Goal: Task Accomplishment & Management: Complete application form

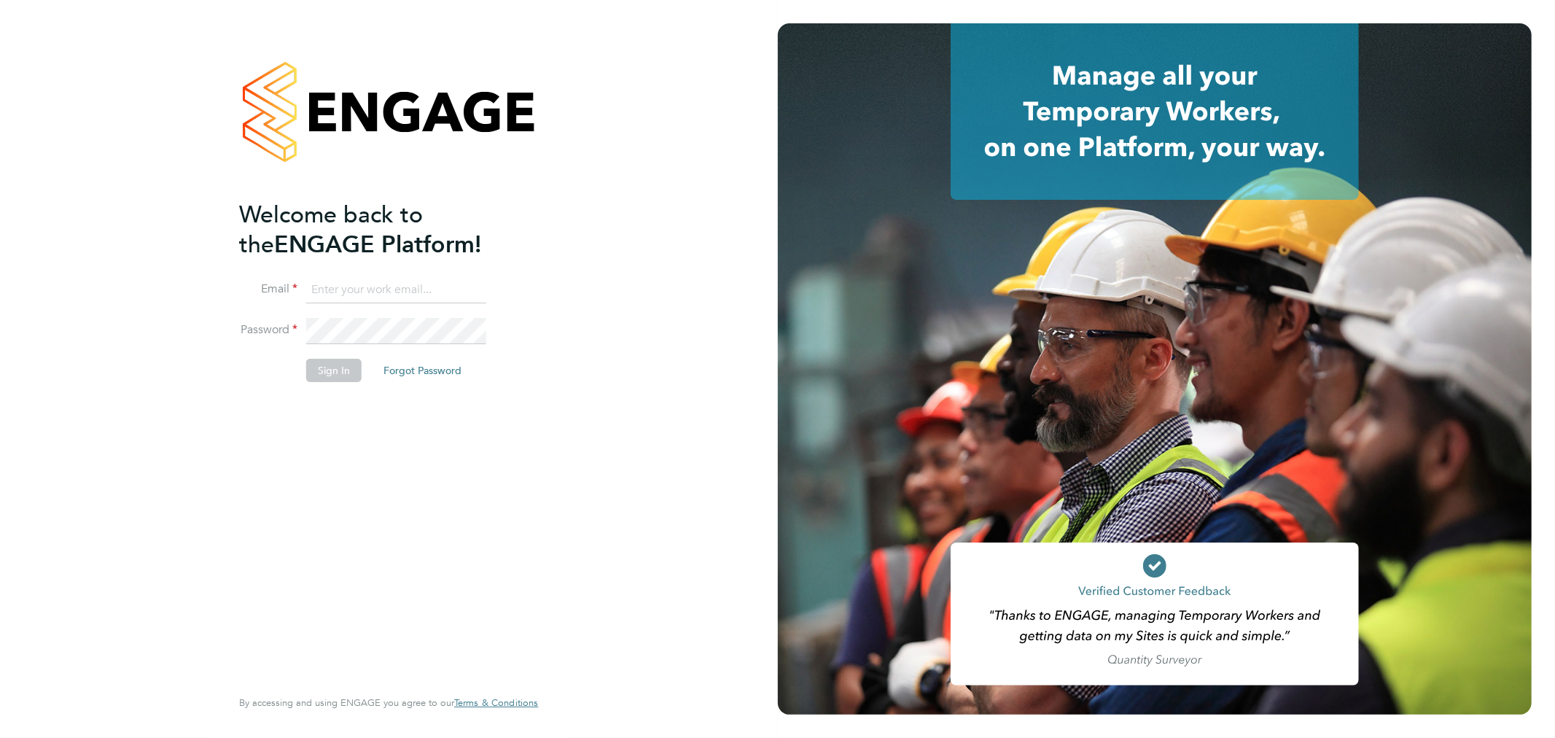
type input "bperkin@psrsolutions.co.uk"
click at [321, 365] on button "Sign In" at bounding box center [333, 370] width 55 height 23
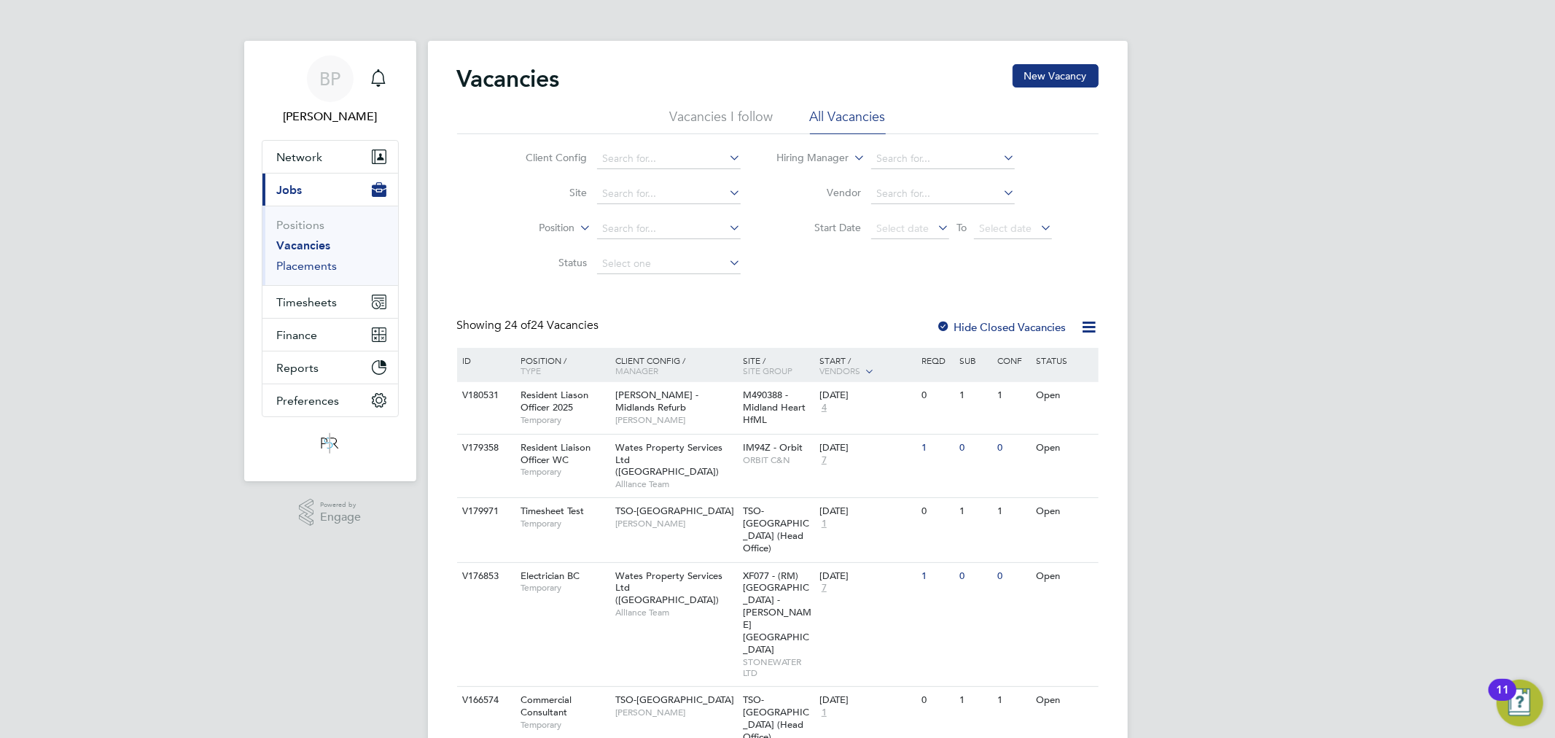
click at [306, 268] on link "Placements" at bounding box center [307, 266] width 60 height 14
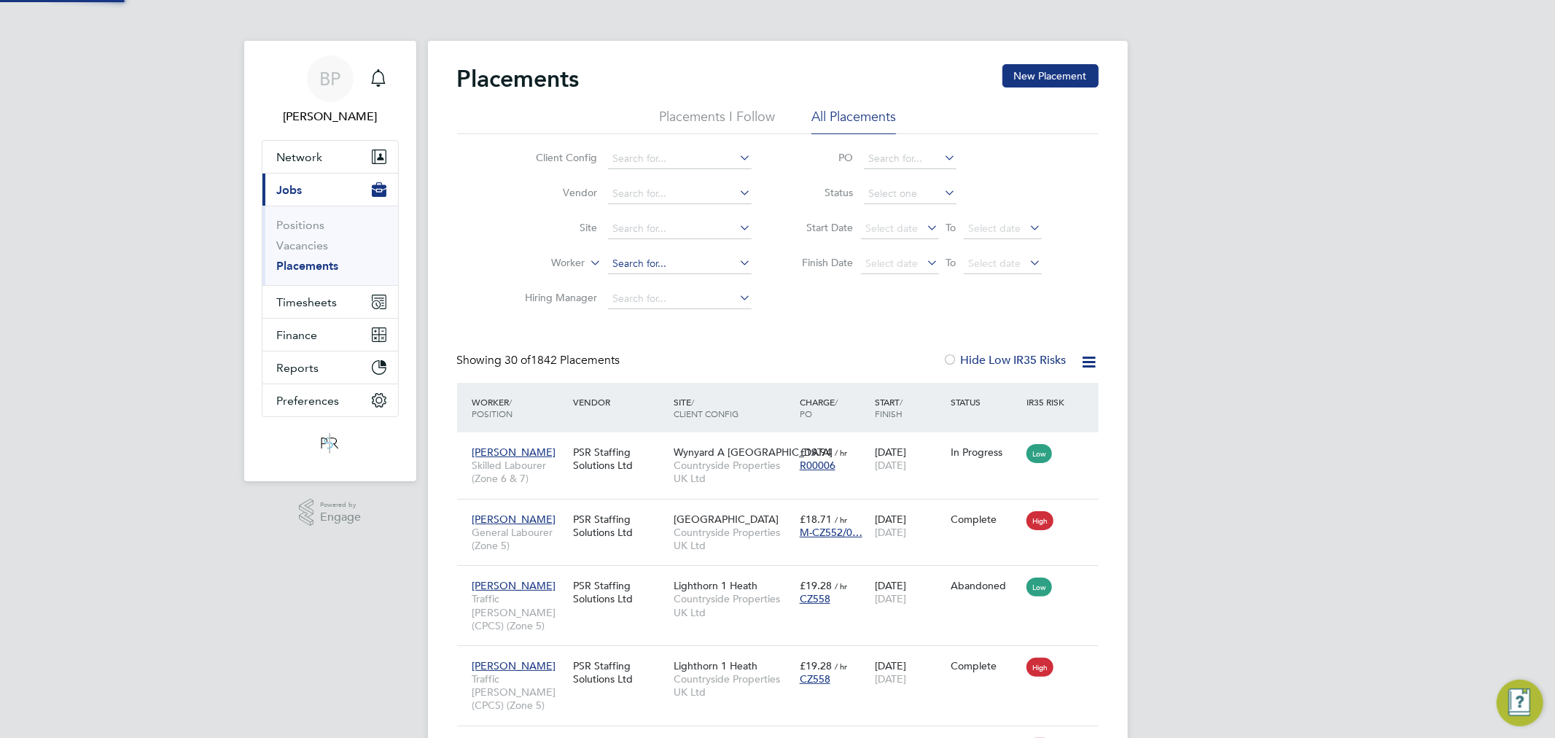
click at [628, 265] on input at bounding box center [680, 264] width 144 height 20
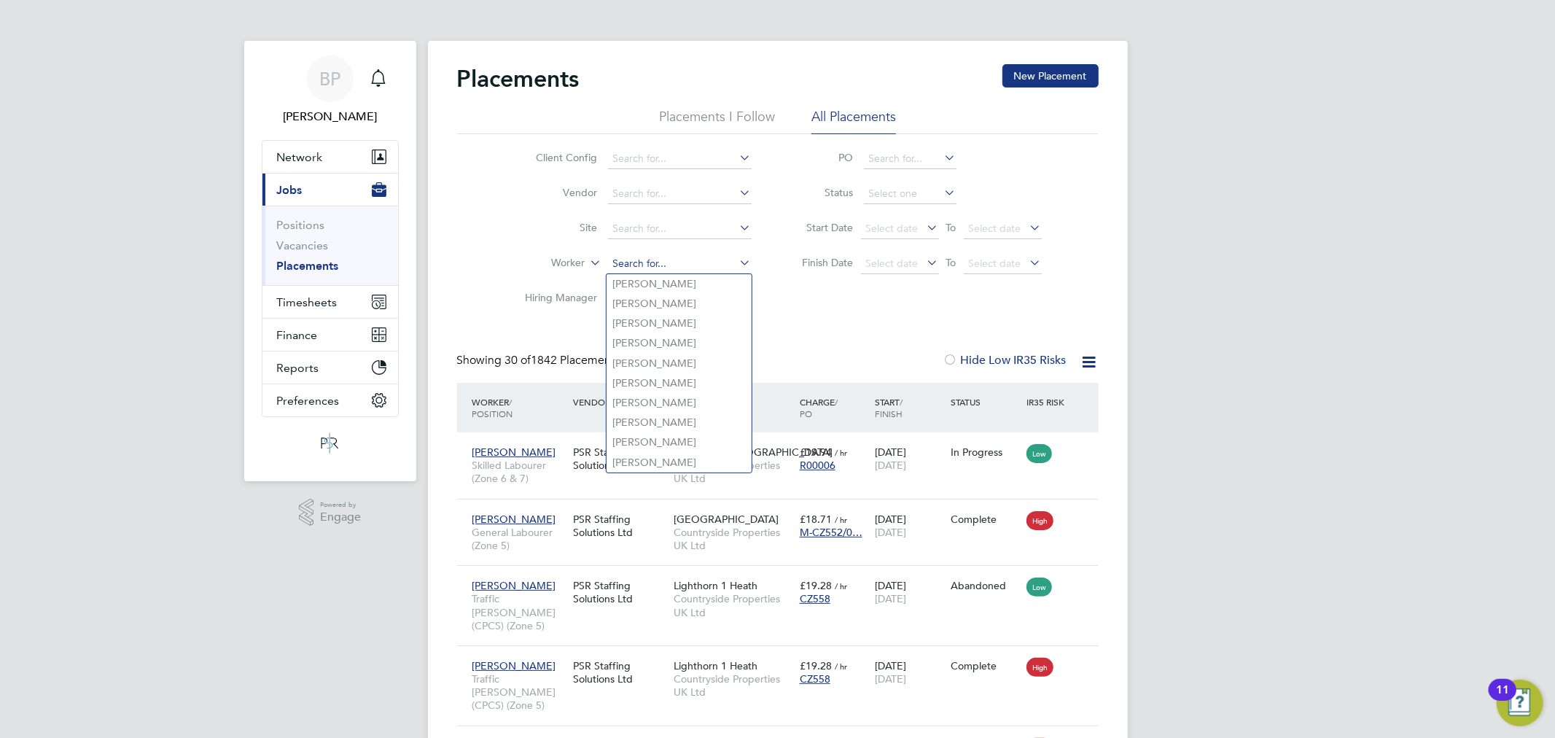
paste input "[PERSON_NAME]"
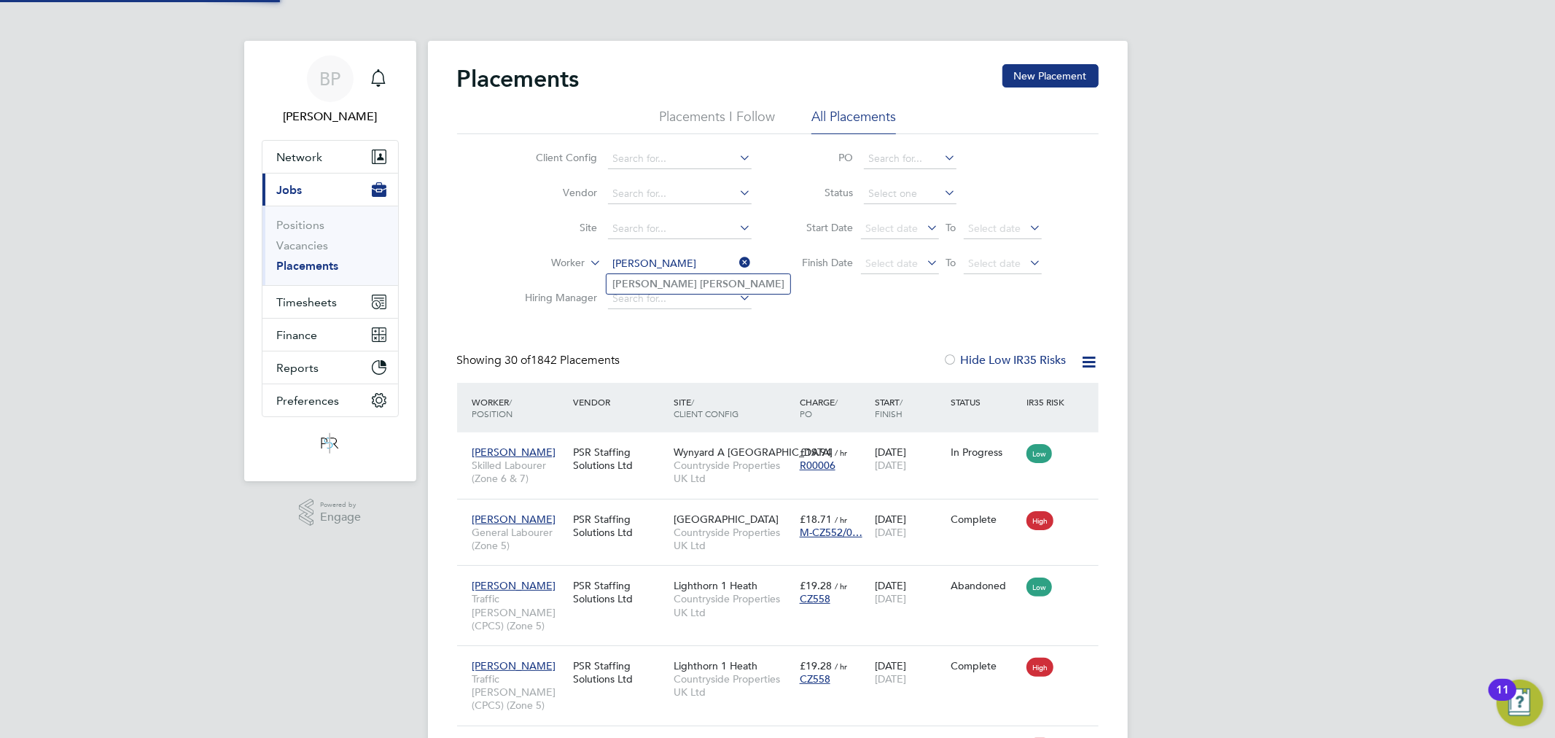
type input "[PERSON_NAME]"
click at [700, 282] on b "Mccabe" at bounding box center [742, 284] width 85 height 12
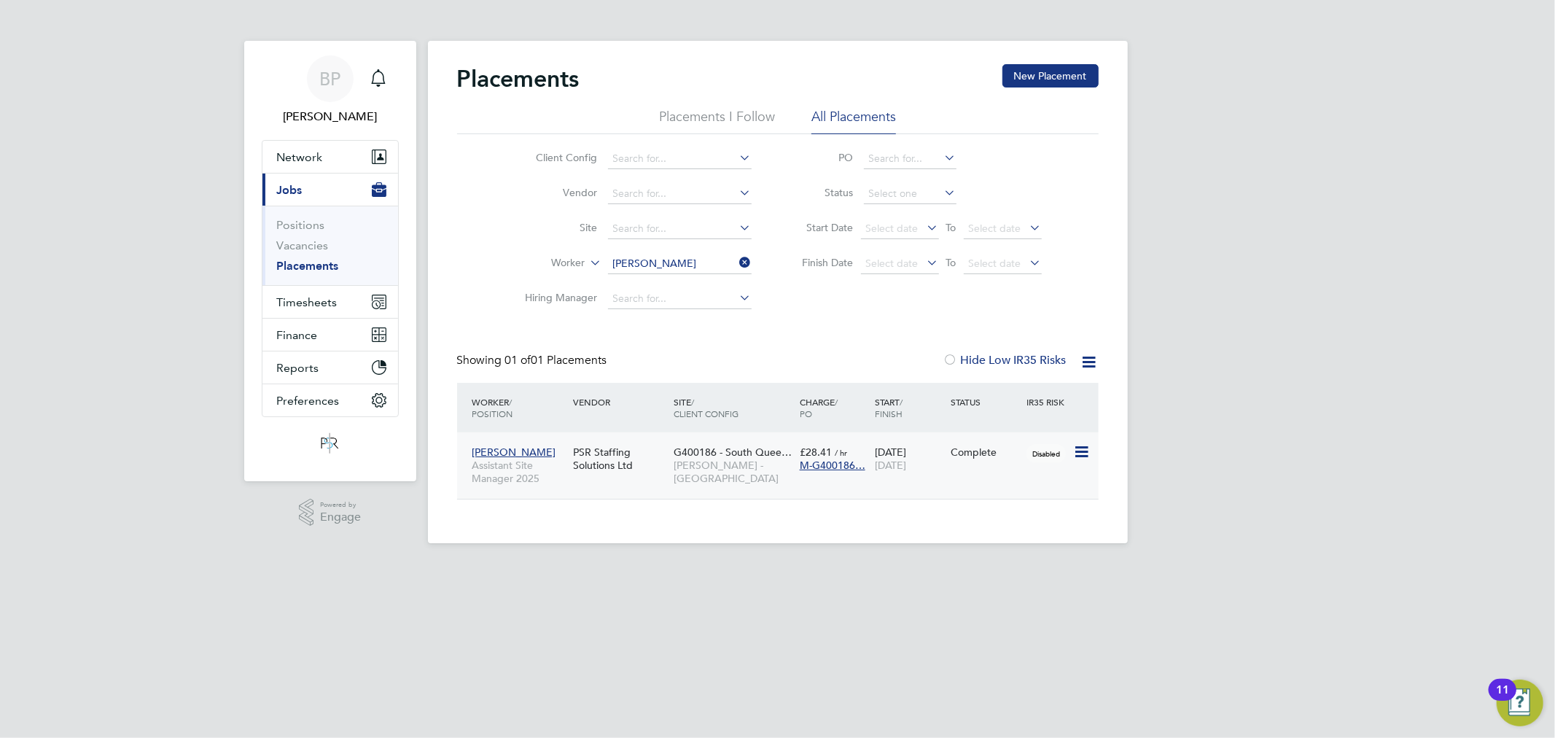
click at [1077, 445] on icon at bounding box center [1080, 451] width 15 height 17
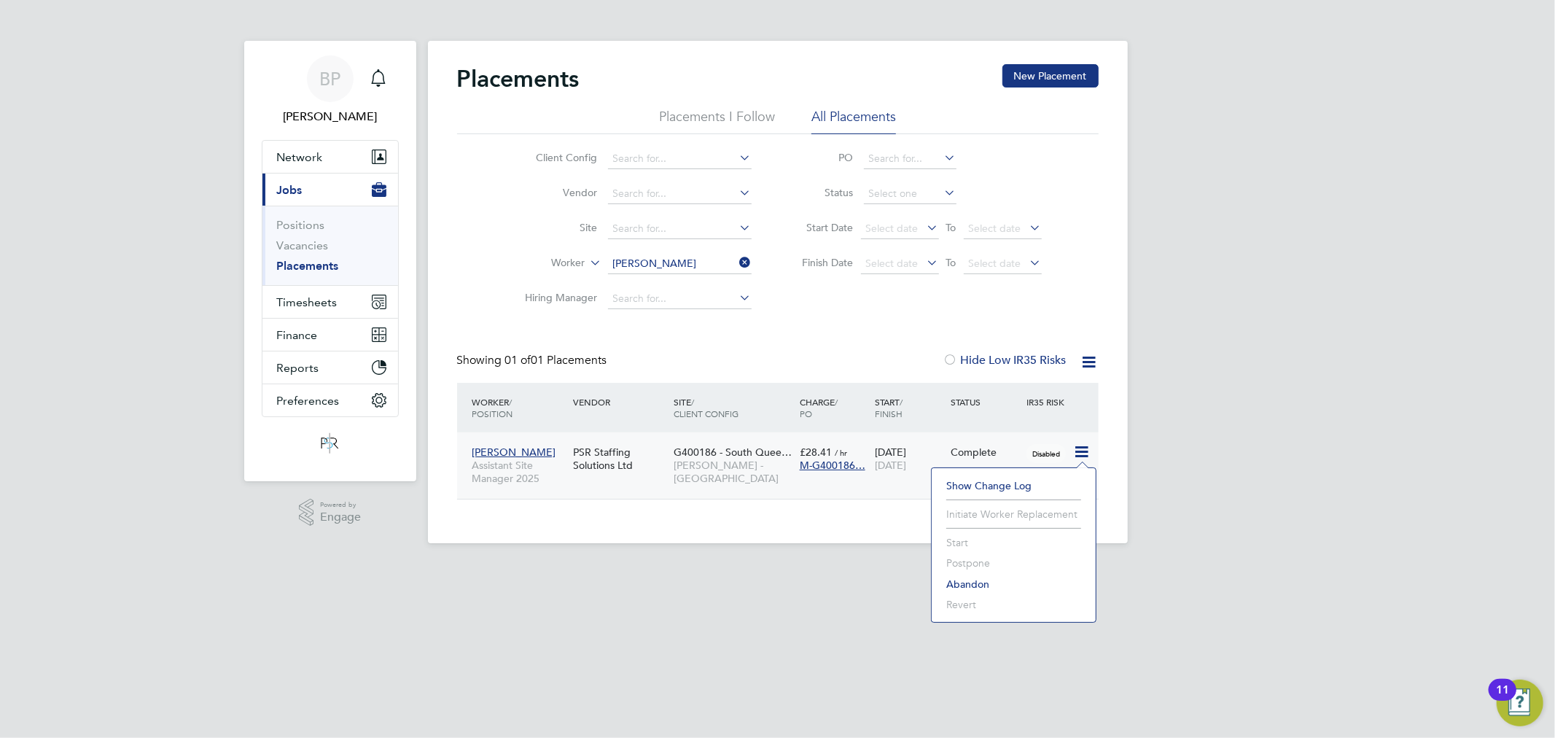
click at [993, 477] on li "Show change log" at bounding box center [1013, 485] width 149 height 20
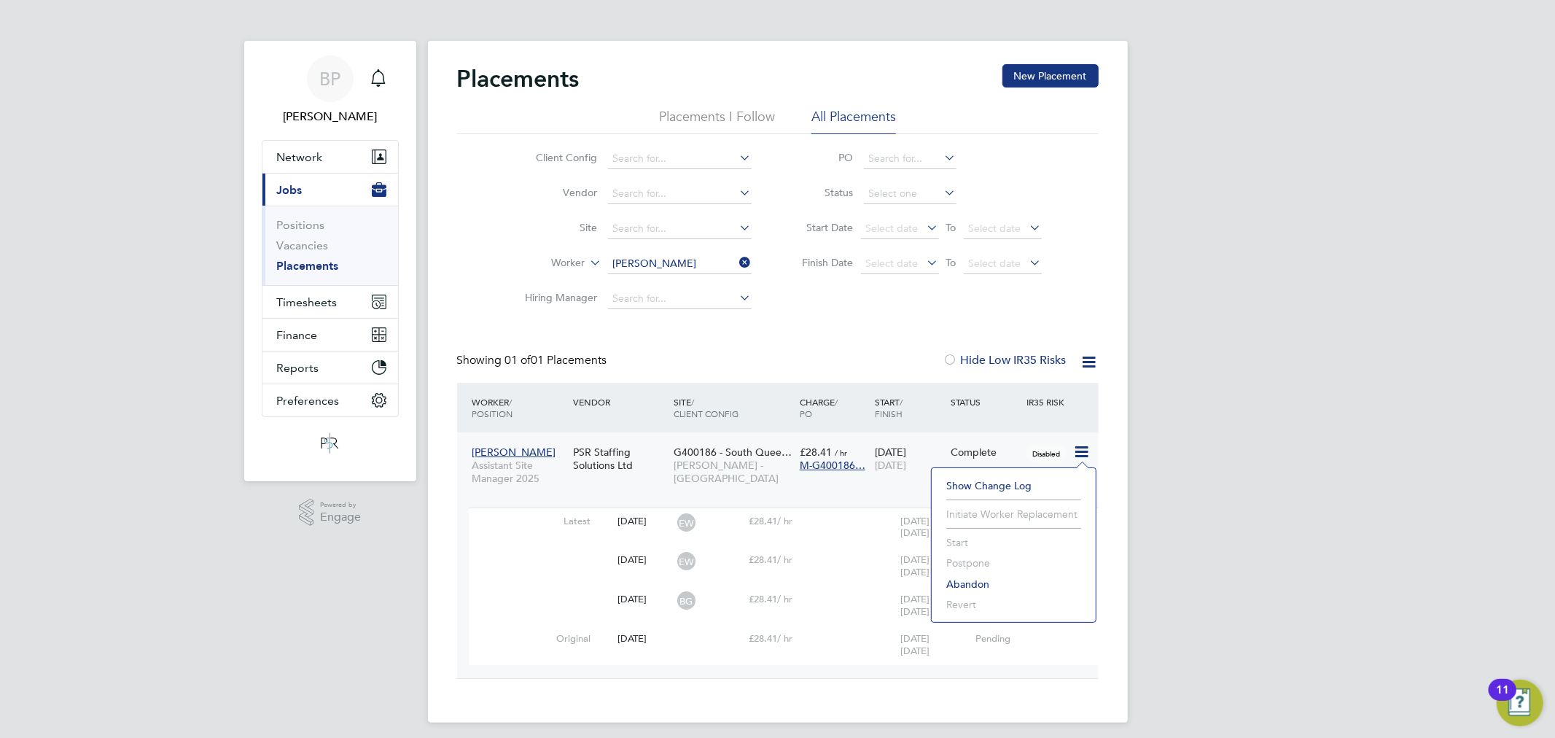
click at [966, 434] on div "Martin Mccabe Assistant Site Manager 2025 PSR Staffing Solutions Ltd G400186 - …" at bounding box center [777, 555] width 641 height 246
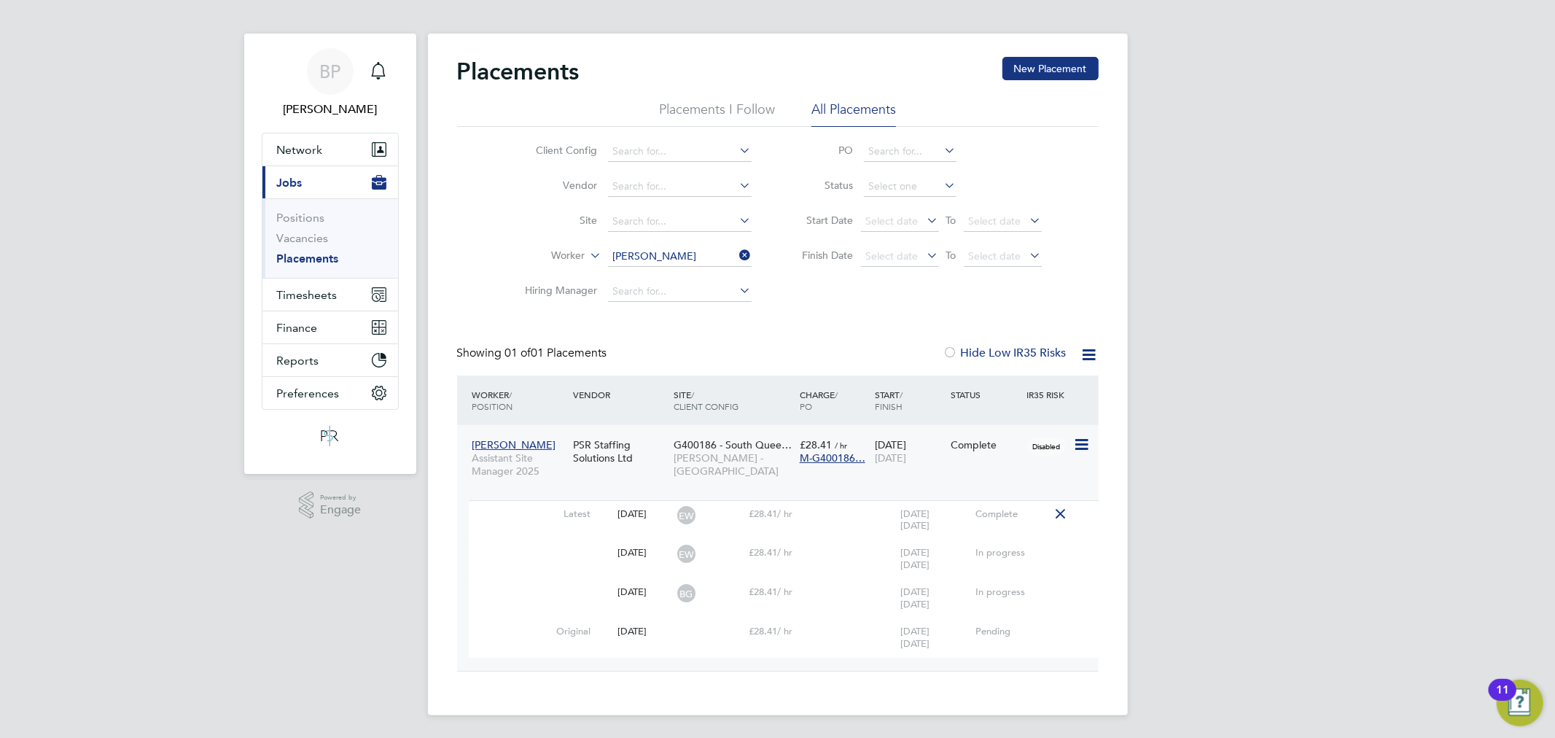
click at [520, 441] on span "[PERSON_NAME]" at bounding box center [514, 444] width 84 height 13
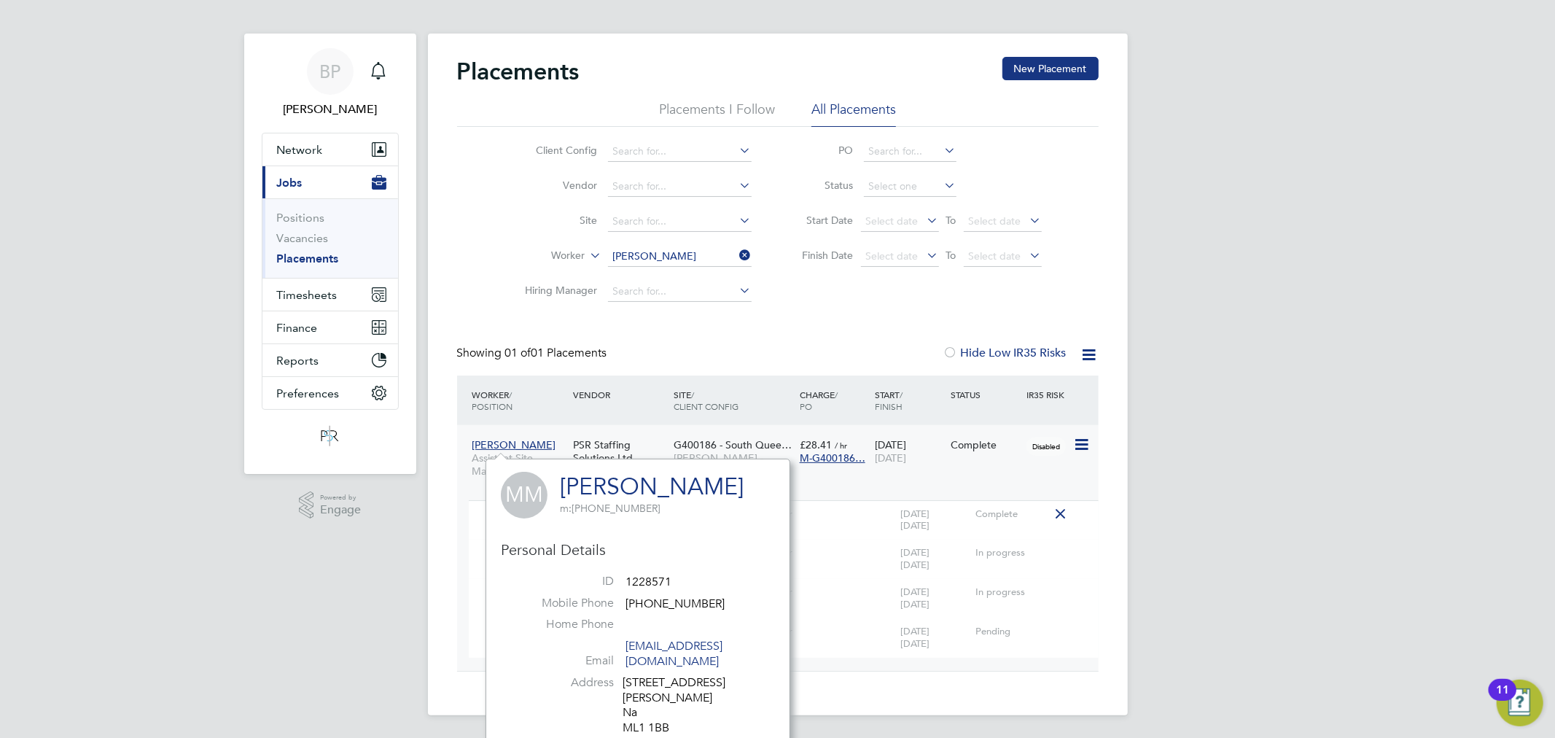
click at [953, 455] on div "Complete" at bounding box center [985, 445] width 76 height 28
